Goal: Transaction & Acquisition: Purchase product/service

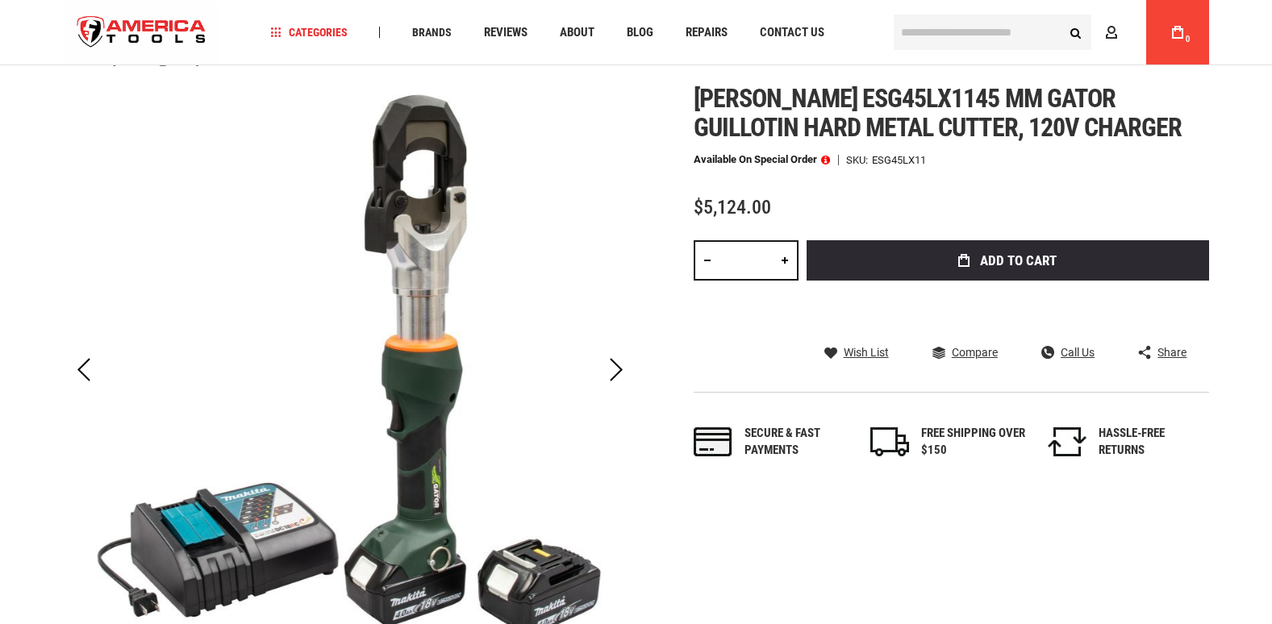
scroll to position [161, 0]
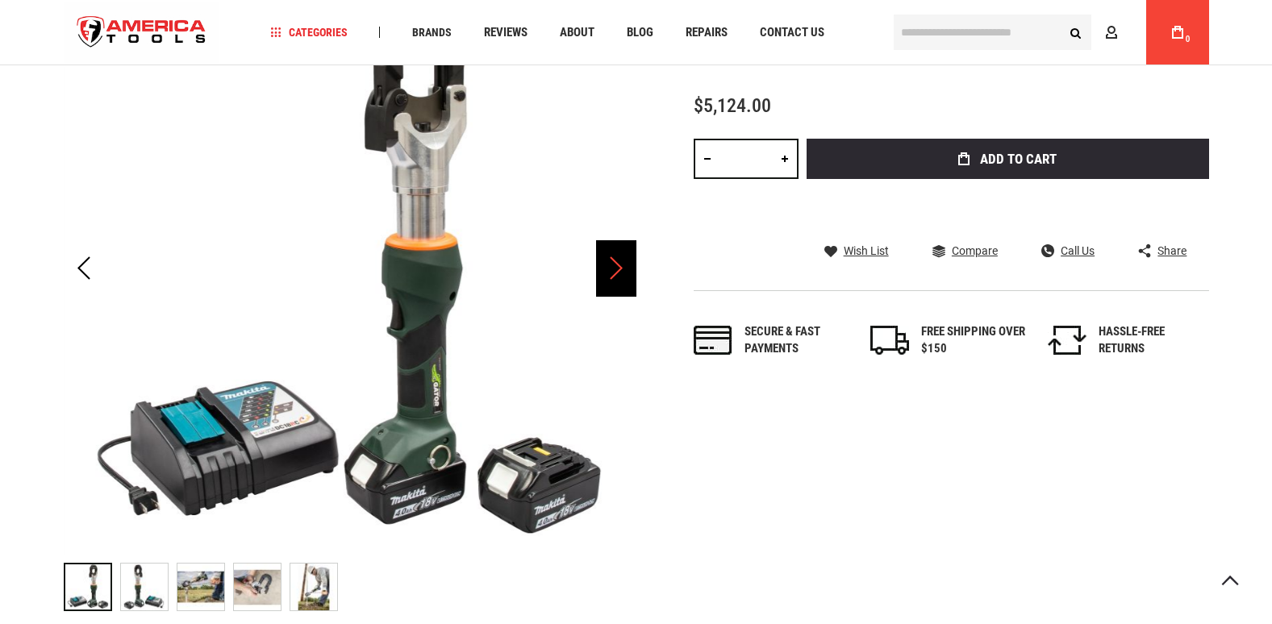
click at [620, 273] on div "Next" at bounding box center [616, 268] width 40 height 56
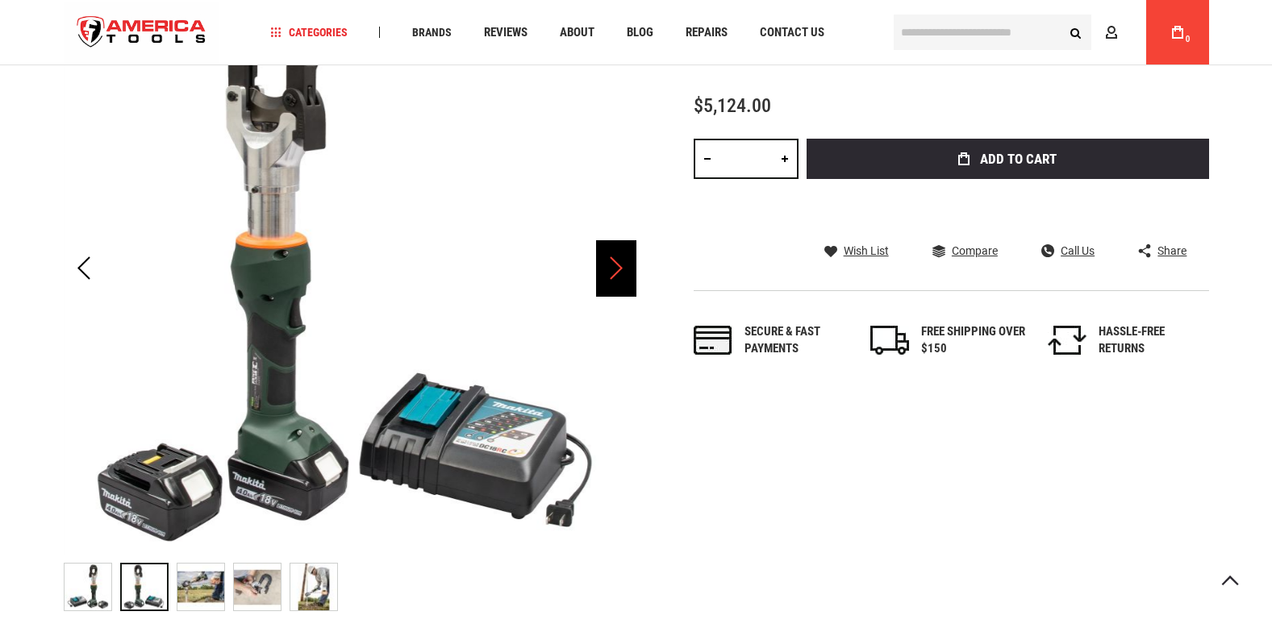
click at [620, 273] on div "Next" at bounding box center [616, 268] width 40 height 56
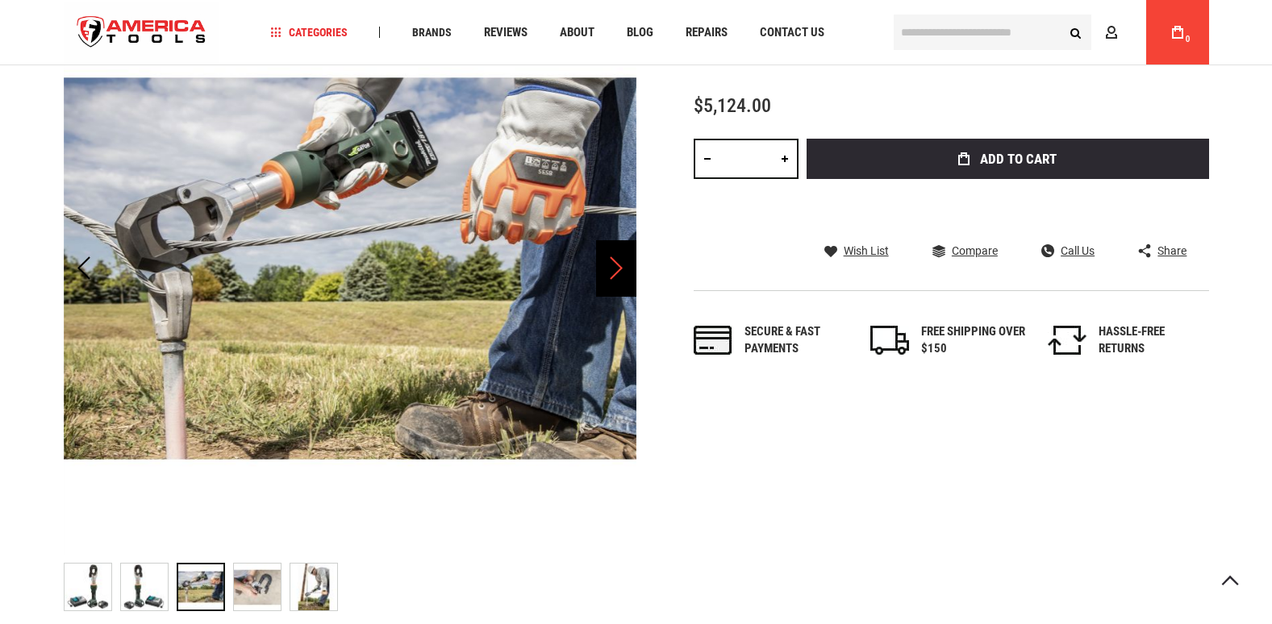
click at [620, 273] on div "Next" at bounding box center [616, 268] width 40 height 56
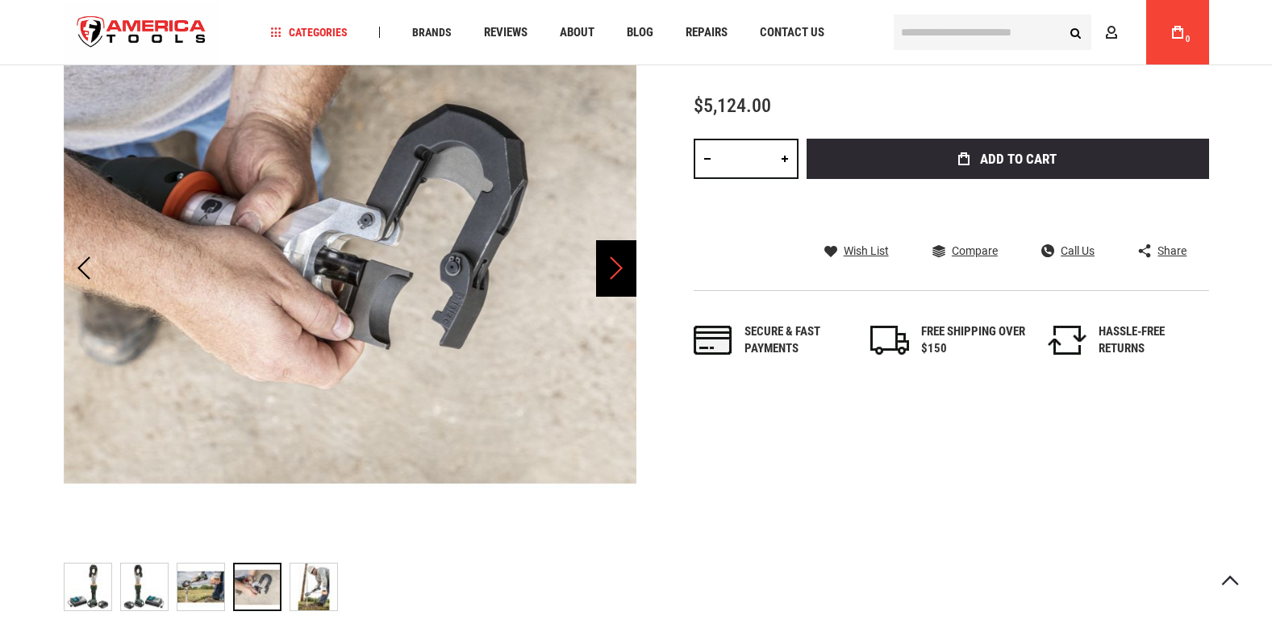
click at [620, 273] on div "Next" at bounding box center [616, 268] width 40 height 56
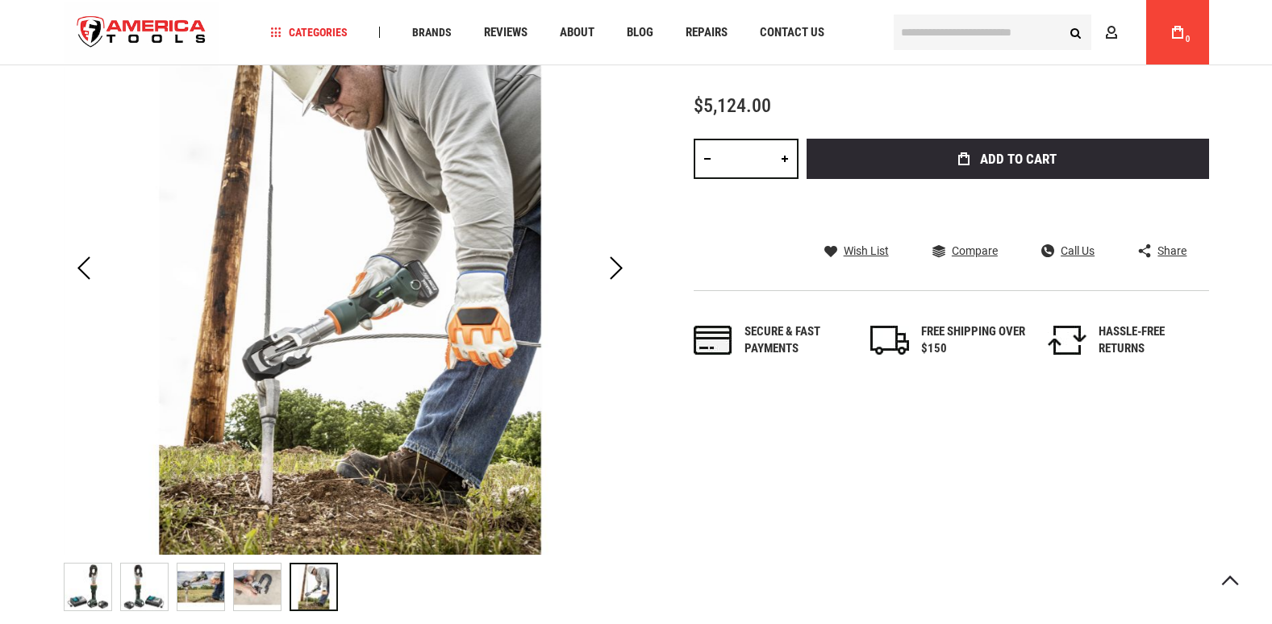
click at [154, 591] on img "GREENLEE ESG45LX1145 MM GATOR GUILLOTIN HARD METAL CUTTER, 120V CHARGER" at bounding box center [144, 587] width 47 height 47
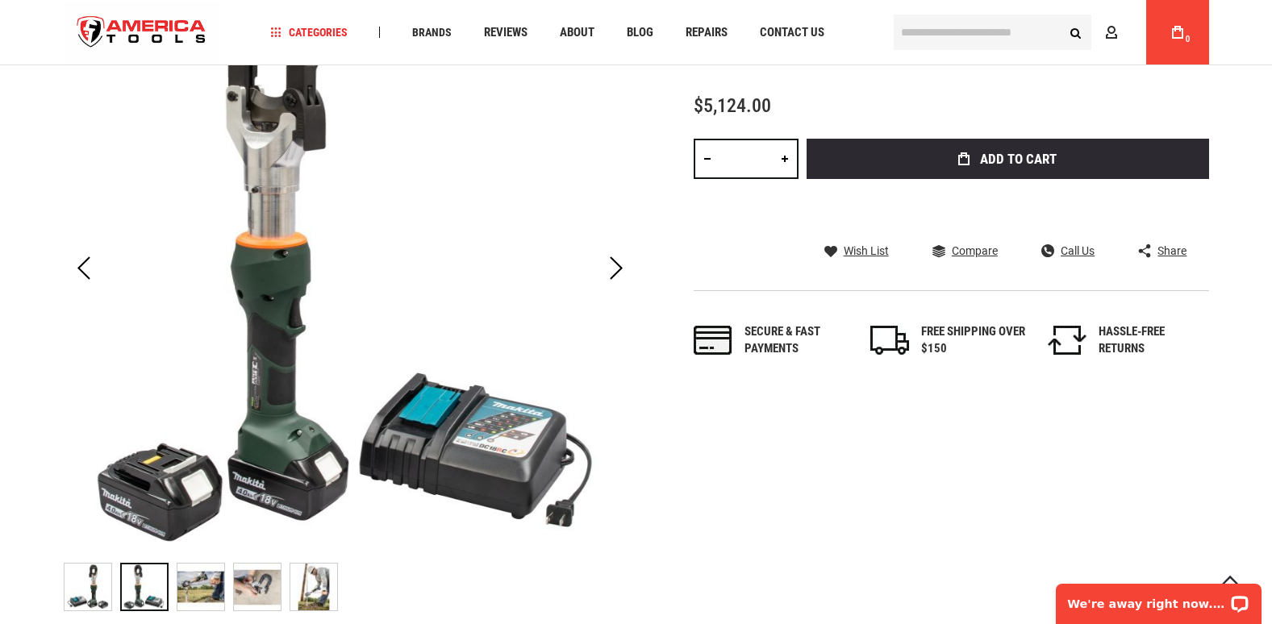
scroll to position [0, 0]
drag, startPoint x: 318, startPoint y: 407, endPoint x: 319, endPoint y: 435, distance: 27.4
click at [319, 435] on img at bounding box center [350, 268] width 573 height 573
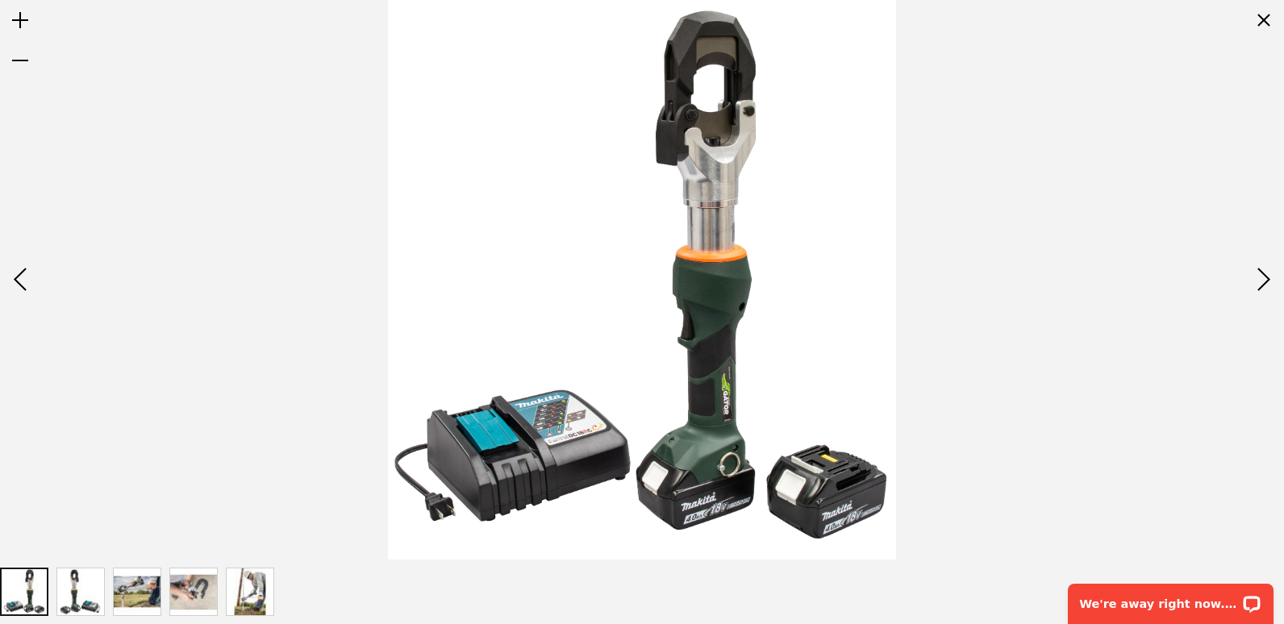
drag, startPoint x: 401, startPoint y: 445, endPoint x: 621, endPoint y: 381, distance: 229.5
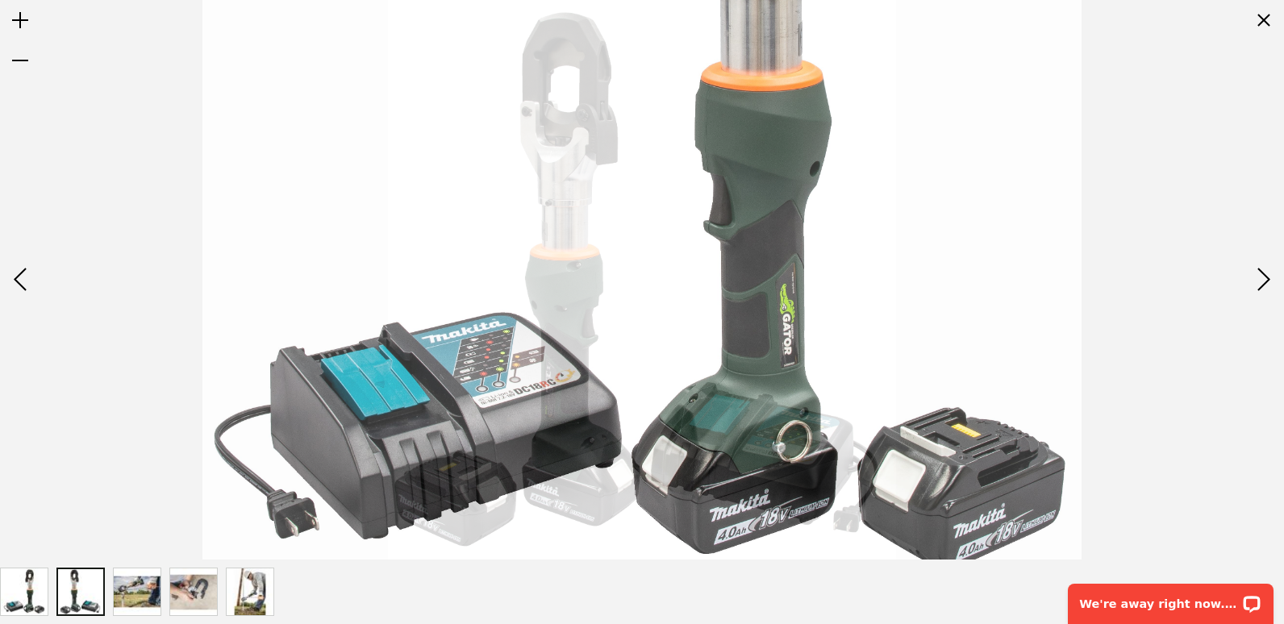
drag, startPoint x: 799, startPoint y: 439, endPoint x: 642, endPoint y: 428, distance: 156.9
click at [642, 428] on img at bounding box center [642, 122] width 879 height 968
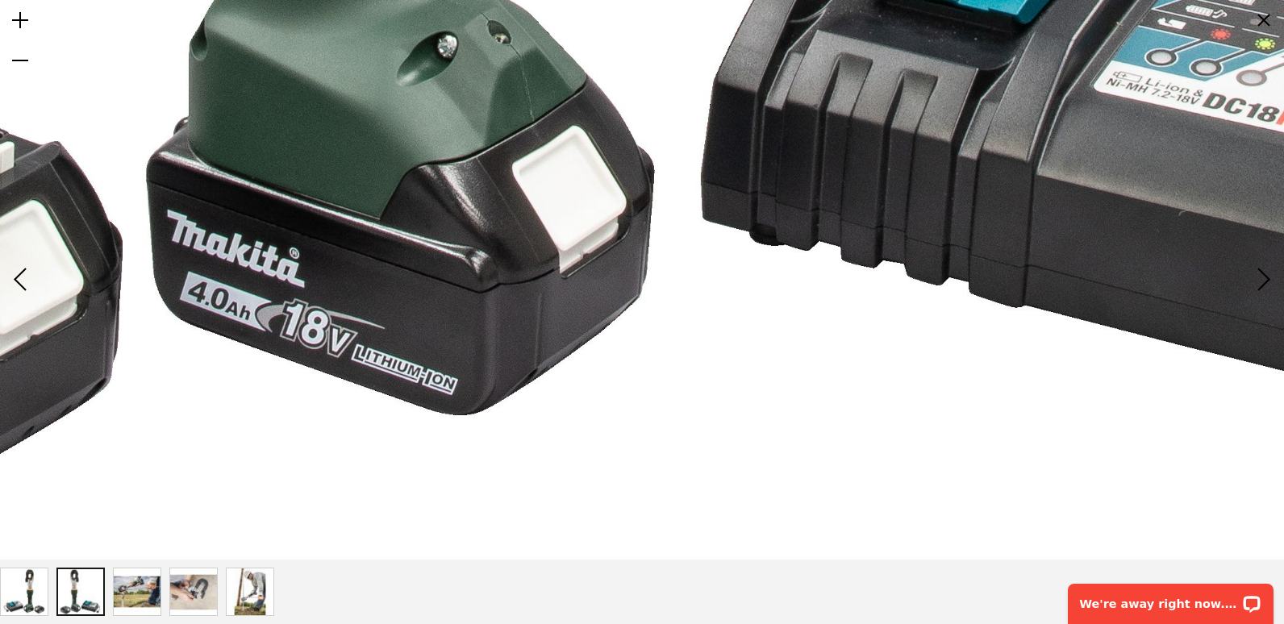
drag, startPoint x: 363, startPoint y: 518, endPoint x: 385, endPoint y: 418, distance: 102.4
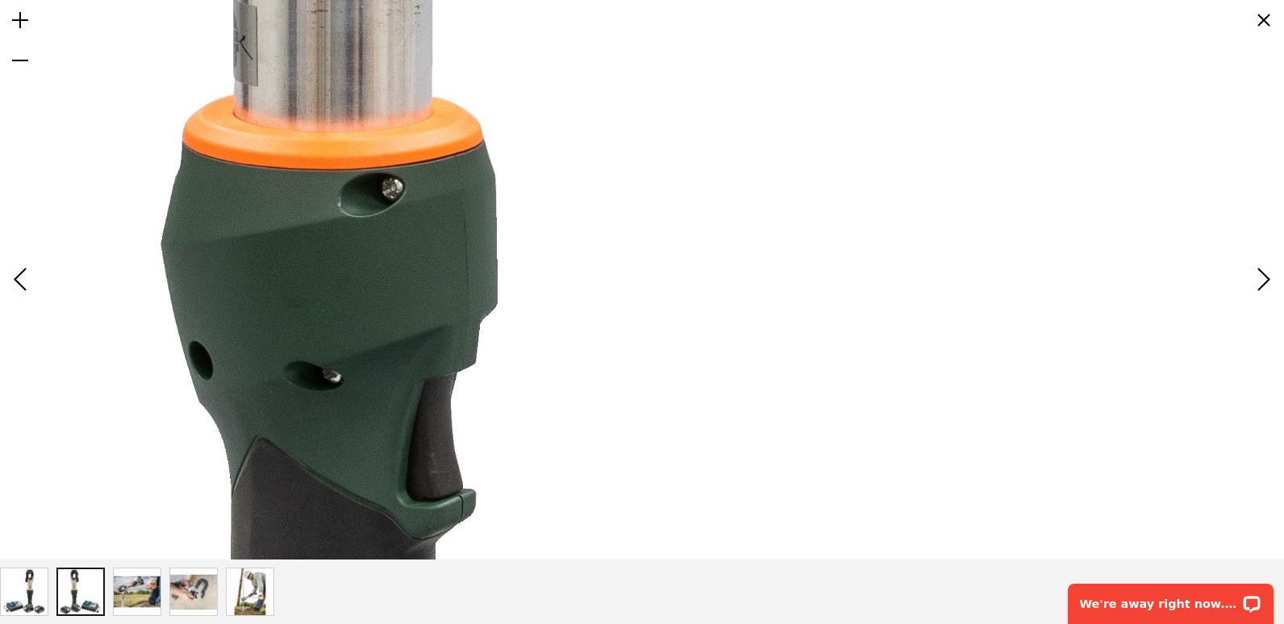
drag, startPoint x: 382, startPoint y: 220, endPoint x: 382, endPoint y: 294, distance: 74.2
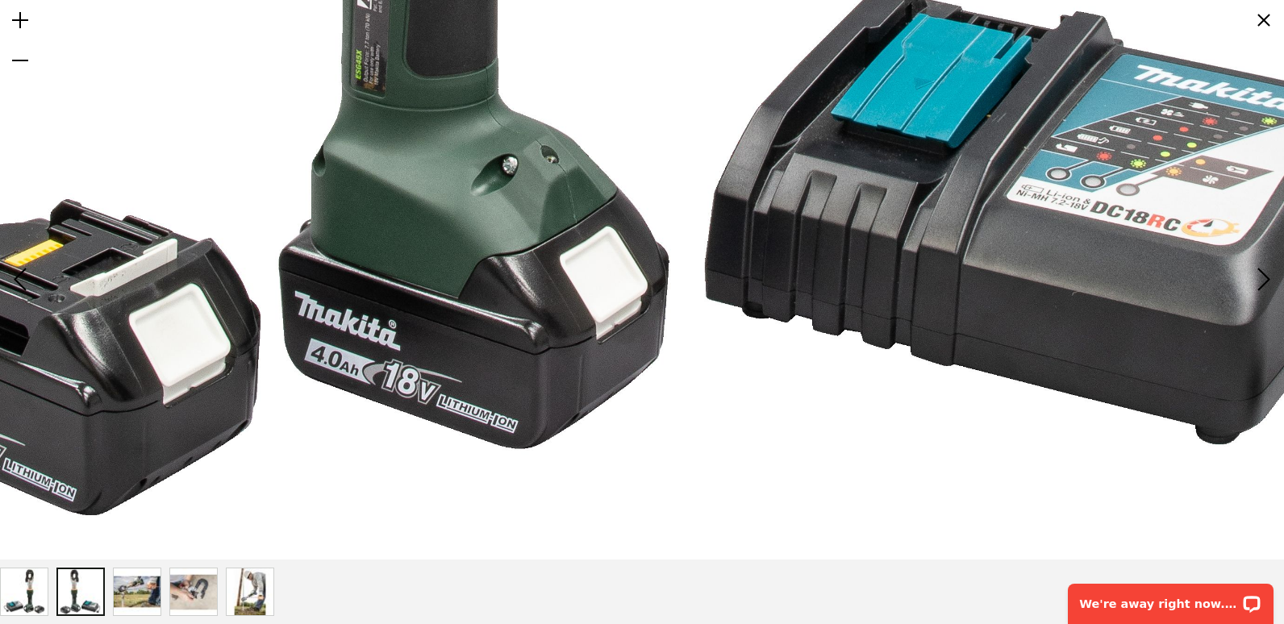
drag, startPoint x: 400, startPoint y: 485, endPoint x: 411, endPoint y: 453, distance: 33.9
